Goal: Task Accomplishment & Management: Use online tool/utility

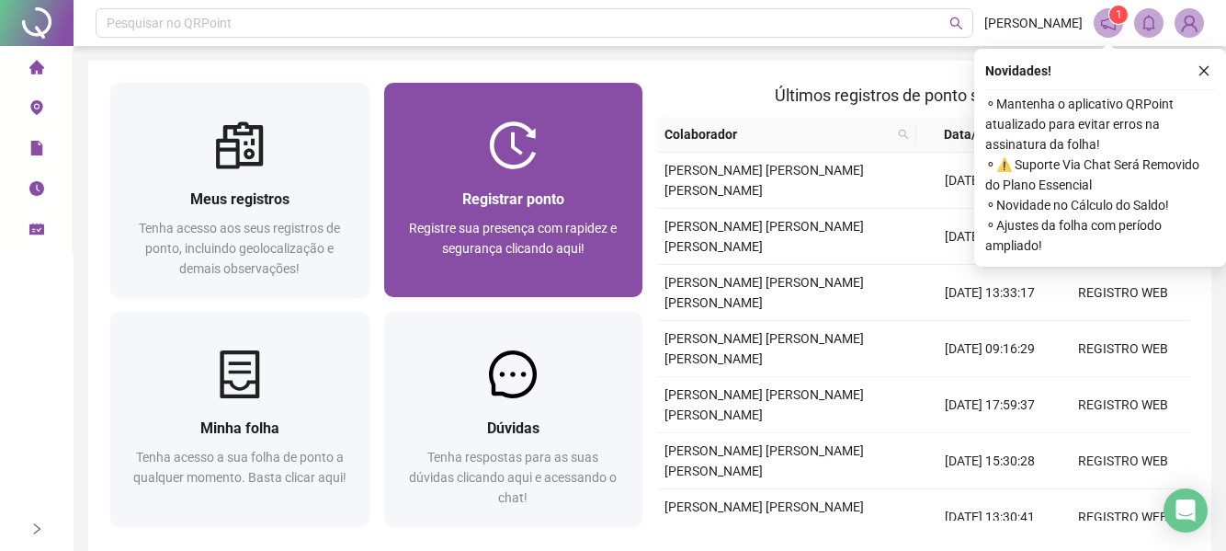
click at [493, 199] on span "Registrar ponto" at bounding box center [513, 198] width 102 height 17
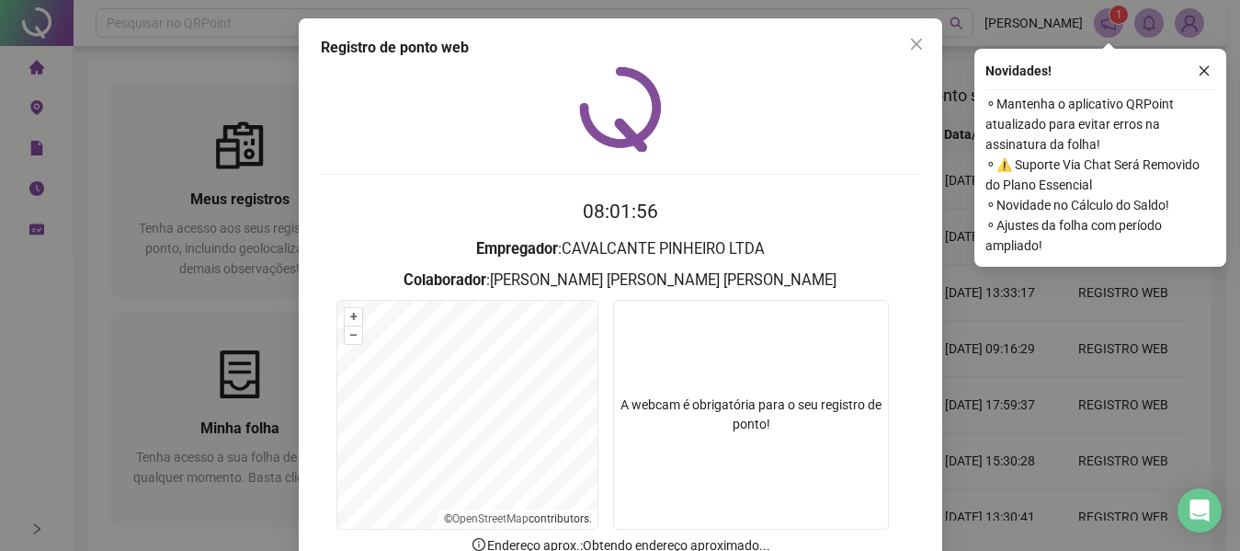
scroll to position [127, 0]
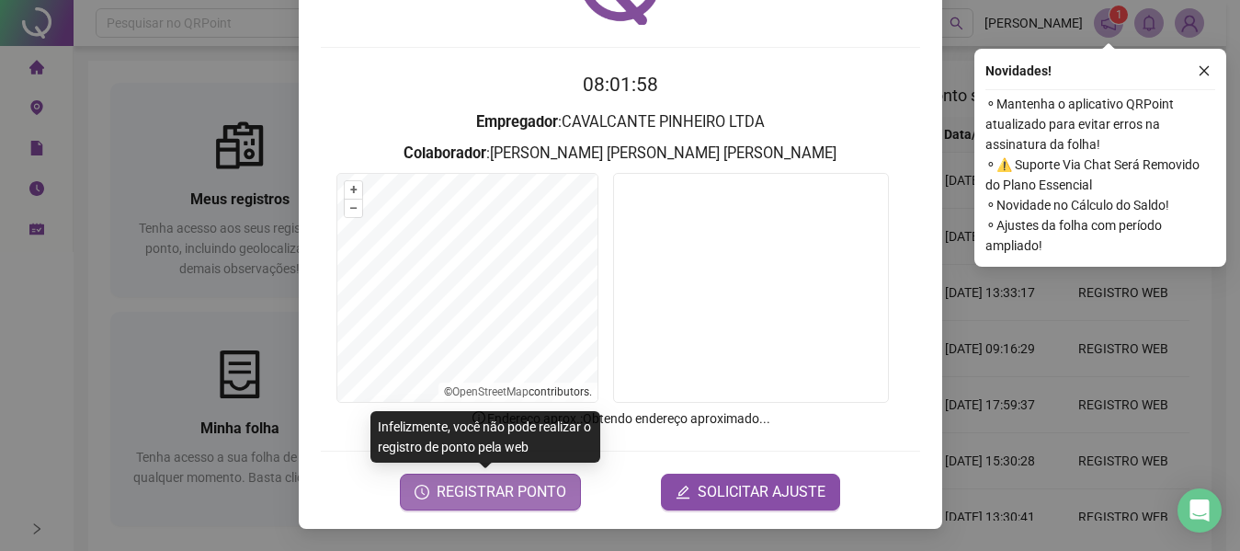
click at [471, 494] on span "REGISTRAR PONTO" at bounding box center [502, 492] width 130 height 22
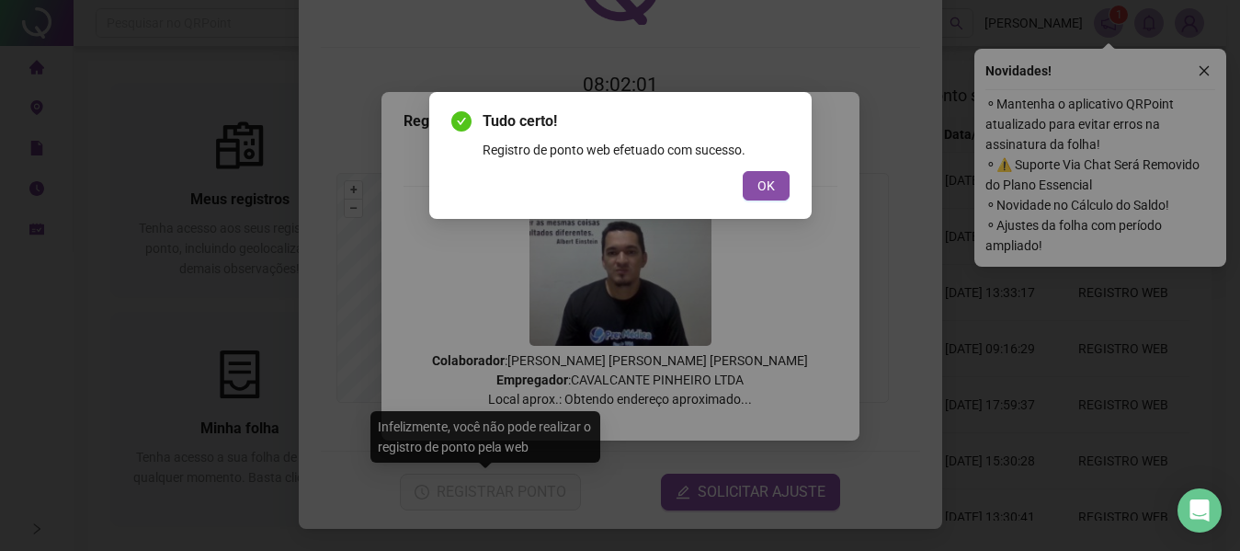
click at [1204, 64] on div "Tudo certo! Registro de ponto web efetuado com sucesso. OK" at bounding box center [620, 275] width 1240 height 551
click at [765, 193] on span "OK" at bounding box center [765, 186] width 17 height 20
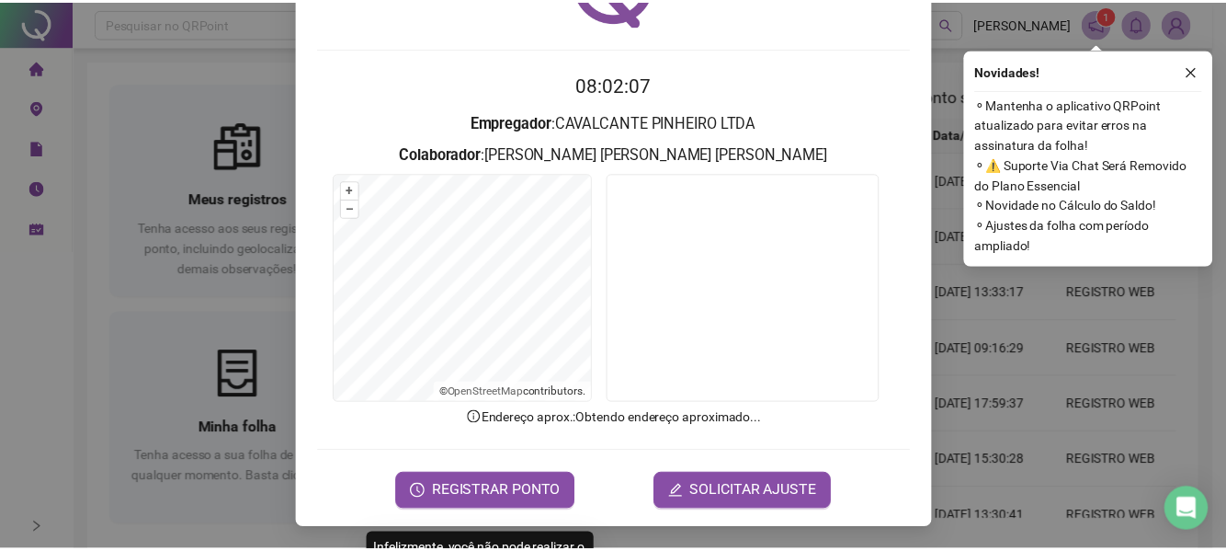
scroll to position [0, 0]
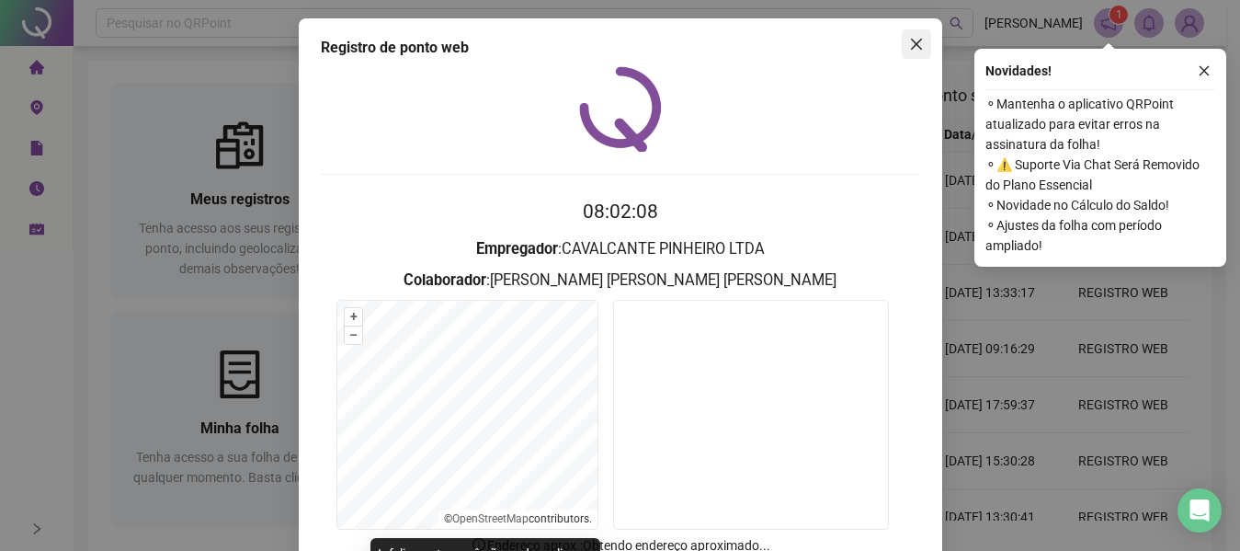
click at [910, 41] on icon "close" at bounding box center [915, 44] width 11 height 11
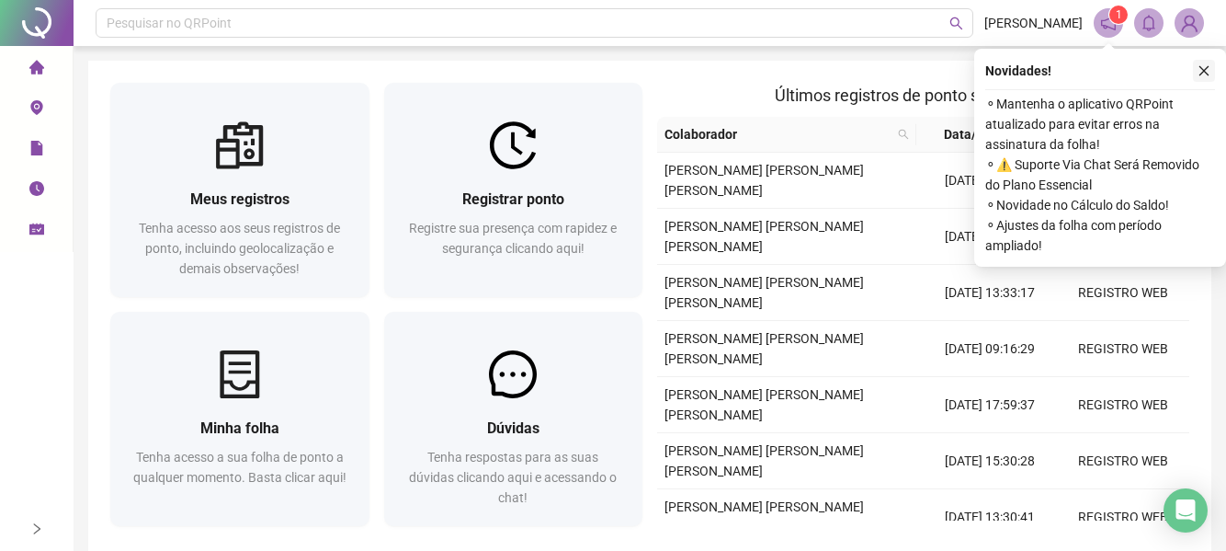
click at [1207, 67] on icon "close" at bounding box center [1204, 70] width 13 height 13
